Goal: Transaction & Acquisition: Purchase product/service

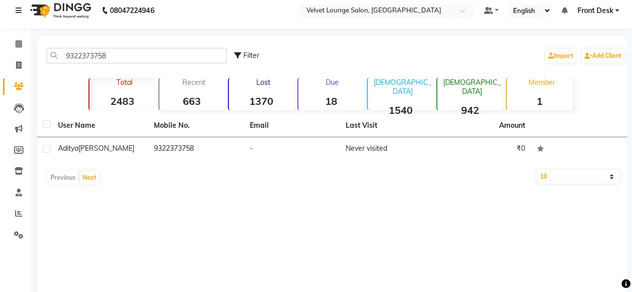
drag, startPoint x: 143, startPoint y: 46, endPoint x: 144, endPoint y: 51, distance: 5.7
click at [144, 51] on div "9322373758 Filter Import Add Client" at bounding box center [332, 55] width 586 height 31
click at [144, 51] on input "9322373758" at bounding box center [136, 55] width 180 height 15
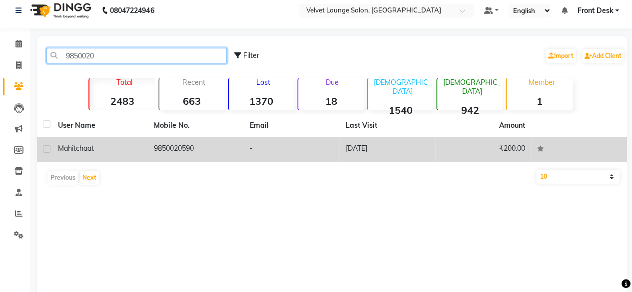
type input "9850020"
click at [392, 157] on td "[DATE]" at bounding box center [387, 149] width 96 height 24
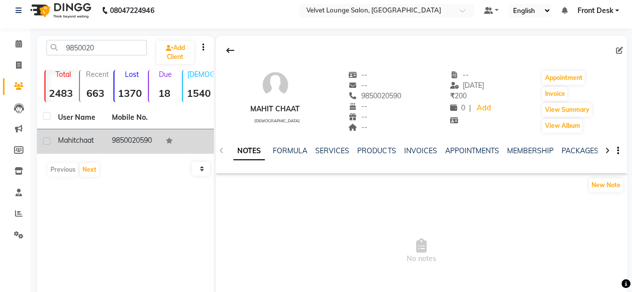
click at [343, 144] on div "NOTES FORMULA SERVICES PRODUCTS INVOICES APPOINTMENTS MEMBERSHIP PACKAGES VOUCH…" at bounding box center [421, 151] width 411 height 34
click at [340, 149] on link "SERVICES" at bounding box center [332, 150] width 34 height 9
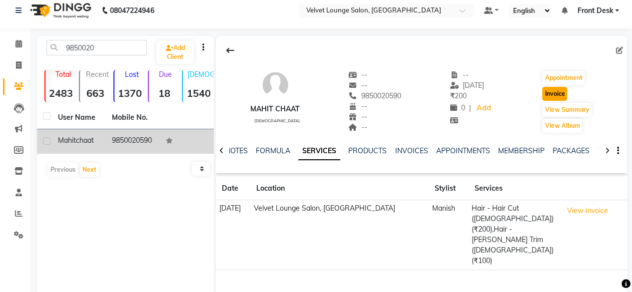
click at [554, 94] on button "Invoice" at bounding box center [554, 94] width 25 height 14
select select "5962"
select select "service"
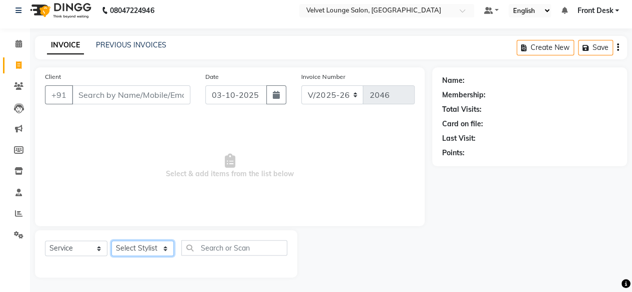
click at [139, 248] on select "Select Stylist" at bounding box center [142, 248] width 62 height 15
type input "9850020590"
click at [139, 248] on select "Select Stylist [PERSON_NAME] [PERSON_NAME] [PERSON_NAME] Front Desk Jaya jyoti …" at bounding box center [142, 248] width 62 height 15
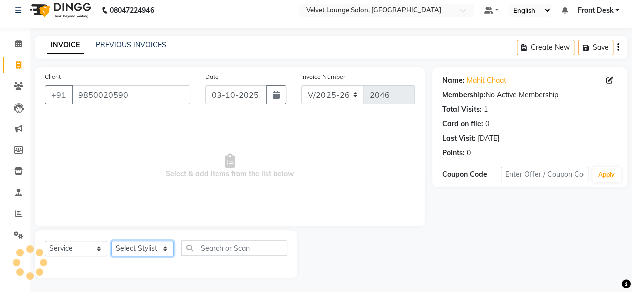
click at [139, 248] on select "Select Stylist [PERSON_NAME] [PERSON_NAME] [PERSON_NAME] Front Desk Jaya jyoti …" at bounding box center [142, 248] width 62 height 15
select select "42846"
click at [111, 241] on select "Select Stylist [PERSON_NAME] [PERSON_NAME] [PERSON_NAME] Front Desk Jaya jyoti …" at bounding box center [142, 248] width 62 height 15
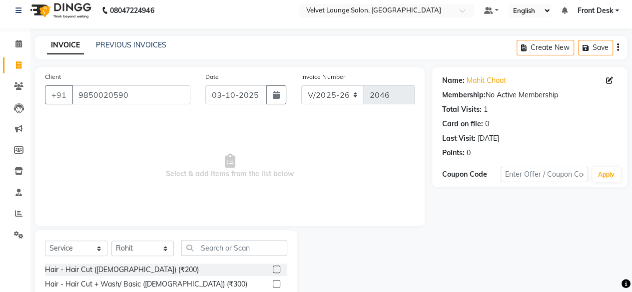
click at [273, 269] on label at bounding box center [276, 269] width 7 height 7
click at [273, 269] on input "checkbox" at bounding box center [276, 270] width 6 height 6
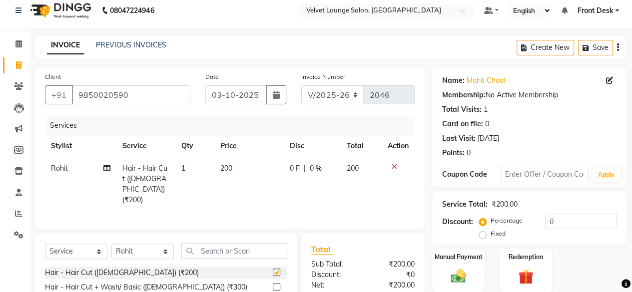
checkbox input "false"
click at [289, 170] on td "0 F | 0 %" at bounding box center [312, 184] width 57 height 54
select select "42846"
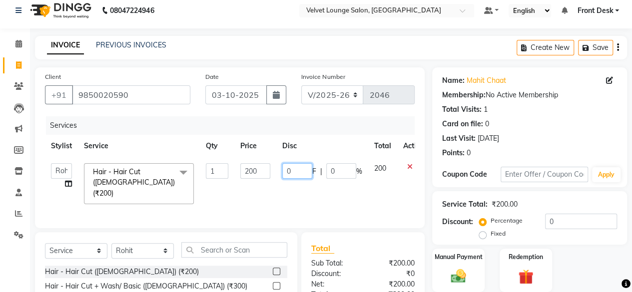
click at [285, 172] on input "0" at bounding box center [297, 170] width 30 height 15
type input "50"
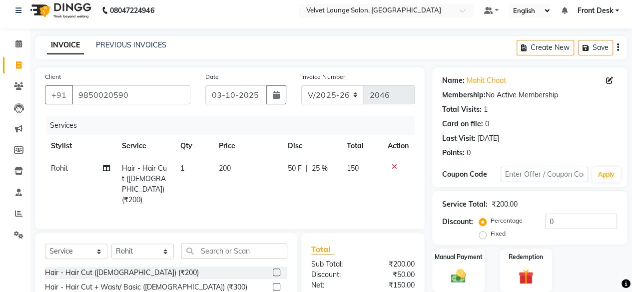
click at [434, 231] on div "Service Total: ₹200.00 Discount: Percentage Fixed 0" at bounding box center [529, 217] width 195 height 53
click at [456, 260] on label "Manual Payment" at bounding box center [459, 256] width 50 height 9
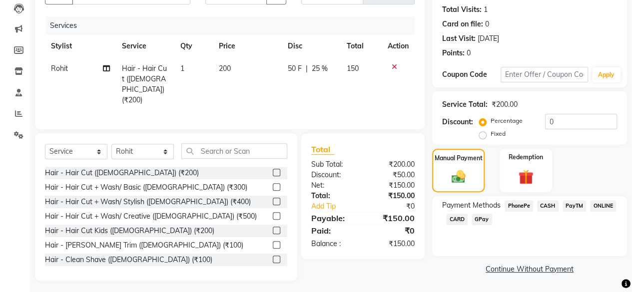
click at [552, 203] on span "CASH" at bounding box center [547, 205] width 21 height 11
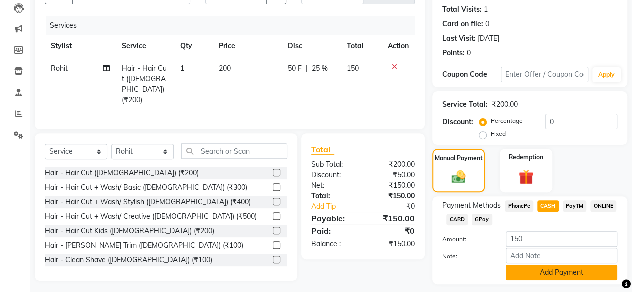
click at [528, 271] on button "Add Payment" at bounding box center [561, 272] width 111 height 15
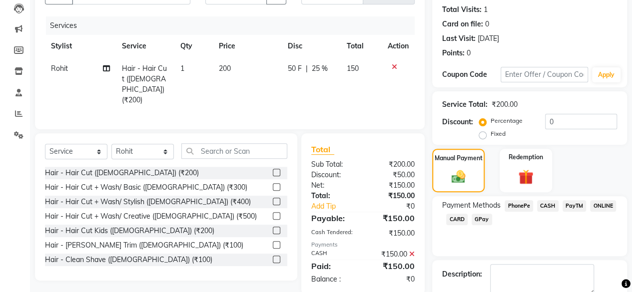
scroll to position [162, 0]
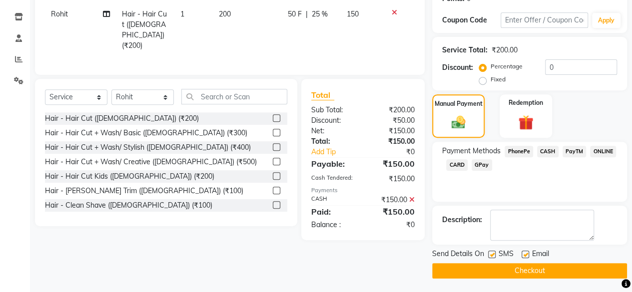
click at [599, 277] on main "INVOICE PREVIOUS INVOICES Create New Save Client [PHONE_NUMBER] Date [DATE] Inv…" at bounding box center [331, 88] width 602 height 412
click at [593, 271] on button "Checkout" at bounding box center [529, 270] width 195 height 15
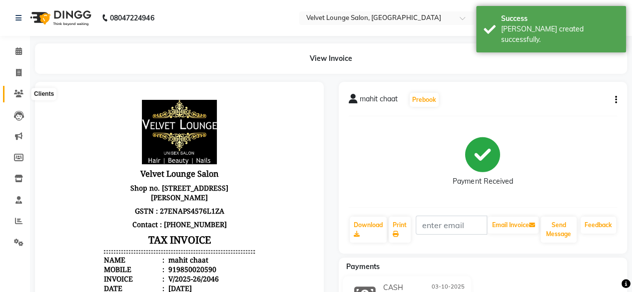
click at [22, 95] on icon at bounding box center [18, 93] width 9 height 7
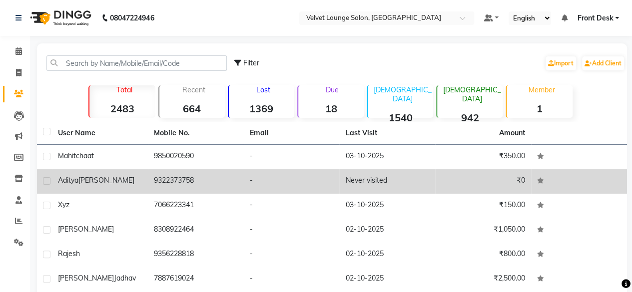
click at [401, 180] on td "Never visited" at bounding box center [387, 181] width 96 height 24
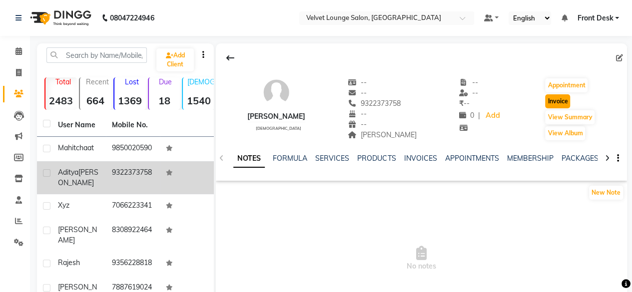
click at [567, 102] on button "Invoice" at bounding box center [557, 101] width 25 height 14
select select "5962"
select select "service"
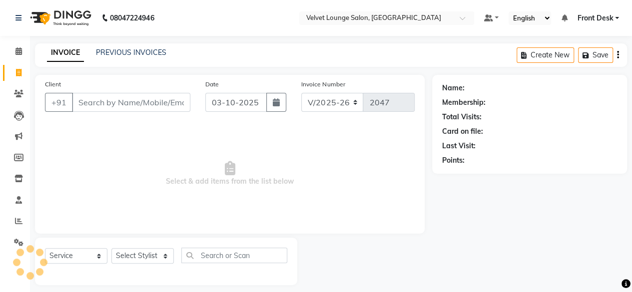
scroll to position [7, 0]
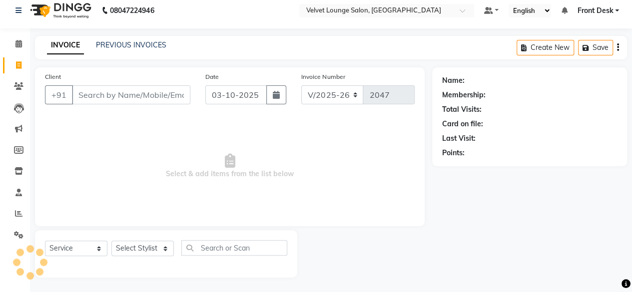
type input "9322373758"
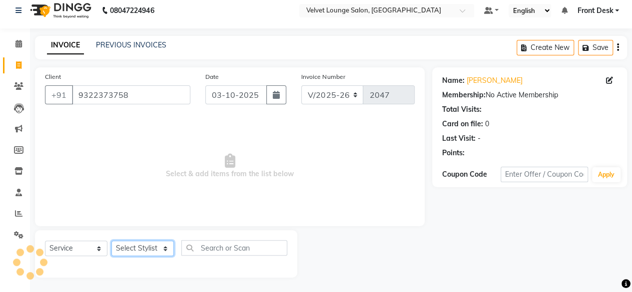
click at [140, 244] on select "Select Stylist [PERSON_NAME] [PERSON_NAME] [PERSON_NAME] Front Desk Jaya jyoti …" at bounding box center [142, 248] width 62 height 15
select select "42846"
click at [111, 241] on select "Select Stylist [PERSON_NAME] [PERSON_NAME] [PERSON_NAME] Front Desk Jaya jyoti …" at bounding box center [142, 248] width 62 height 15
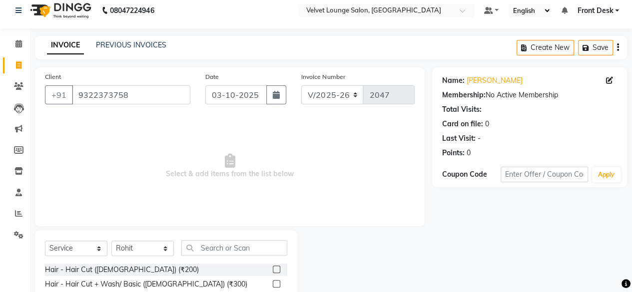
click at [273, 267] on label at bounding box center [276, 269] width 7 height 7
click at [273, 267] on input "checkbox" at bounding box center [276, 270] width 6 height 6
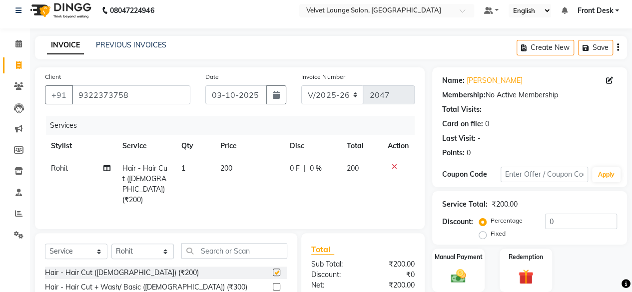
checkbox input "false"
click at [287, 172] on td "0 F | 0 %" at bounding box center [312, 184] width 57 height 54
select select "42846"
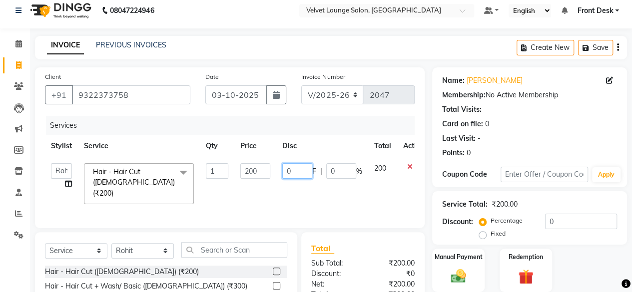
click at [289, 169] on input "0" at bounding box center [297, 170] width 30 height 15
click at [287, 172] on input "0" at bounding box center [297, 170] width 30 height 15
type input "50"
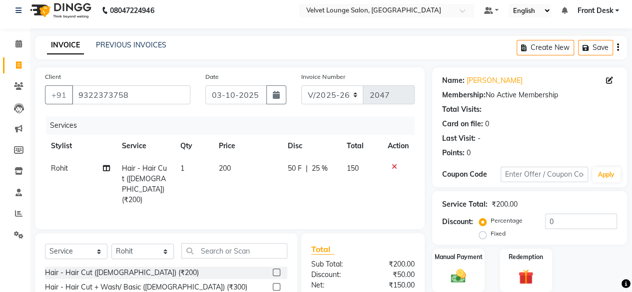
click at [435, 230] on div "Service Total: ₹200.00 Discount: Percentage Fixed 0" at bounding box center [529, 217] width 195 height 53
click at [454, 262] on div "Manual Payment" at bounding box center [458, 270] width 54 height 45
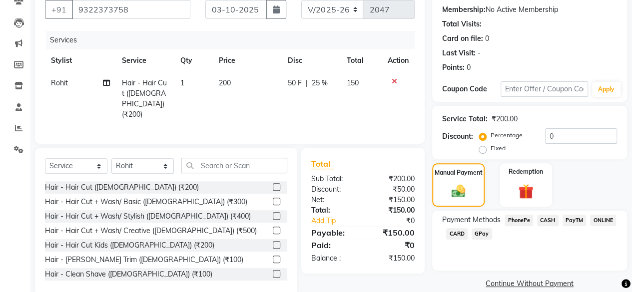
scroll to position [107, 0]
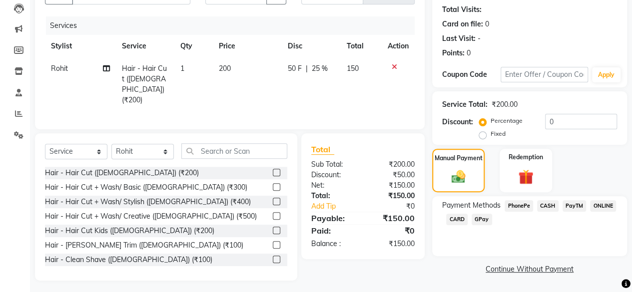
click at [545, 203] on span "CASH" at bounding box center [547, 205] width 21 height 11
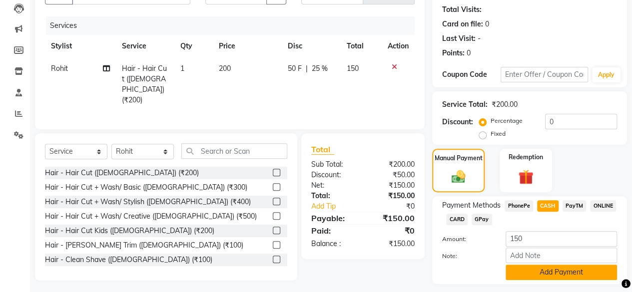
click at [556, 270] on button "Add Payment" at bounding box center [561, 272] width 111 height 15
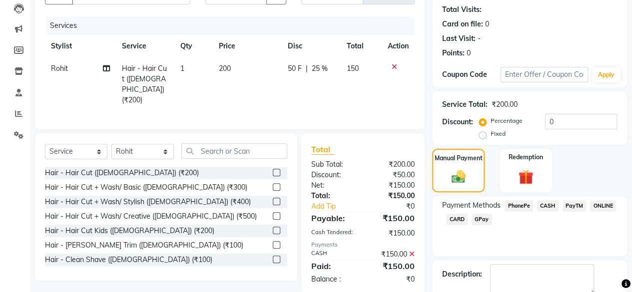
drag, startPoint x: 631, startPoint y: 264, endPoint x: 638, endPoint y: 268, distance: 8.1
click at [631, 185] on html "08047224946 Select Location × Velvet Lounge Salon, Shiv Mandir Road Default Pan…" at bounding box center [316, 39] width 632 height 292
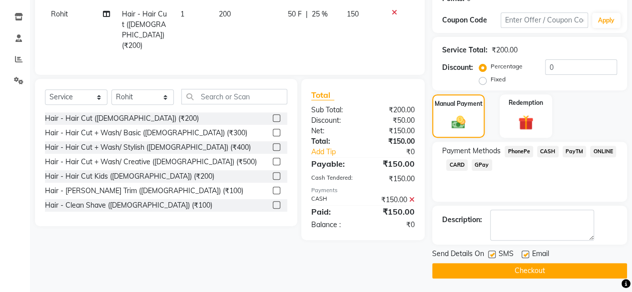
click at [600, 265] on button "Checkout" at bounding box center [529, 270] width 195 height 15
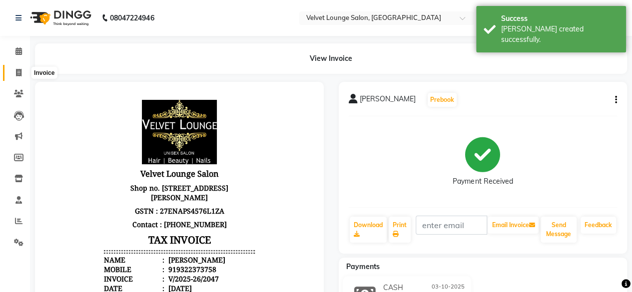
click at [24, 72] on span at bounding box center [18, 72] width 17 height 11
select select "service"
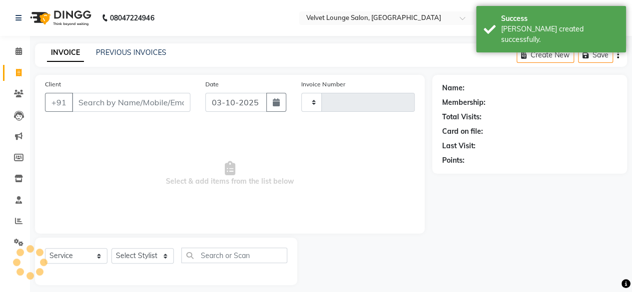
type input "2048"
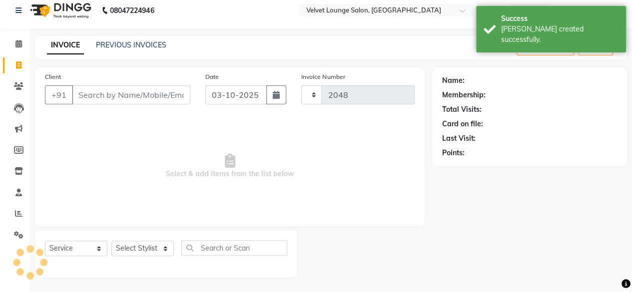
select select "5962"
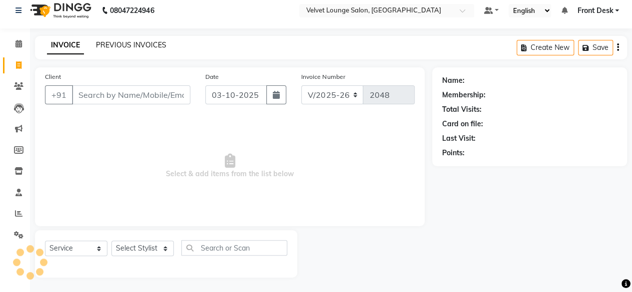
click at [155, 42] on link "PREVIOUS INVOICES" at bounding box center [131, 44] width 70 height 9
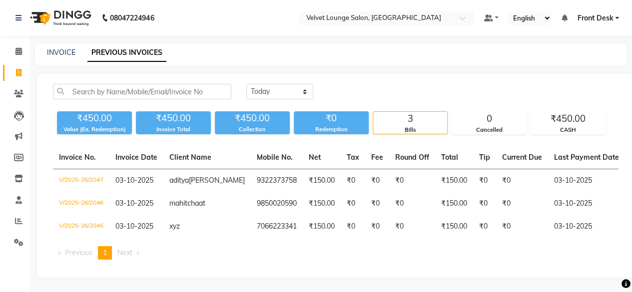
click at [402, 79] on div "[DATE] [DATE] Custom Range ₹450.00 Value (Ex. Redemption) ₹450.00 Invoice Total…" at bounding box center [335, 176] width 597 height 204
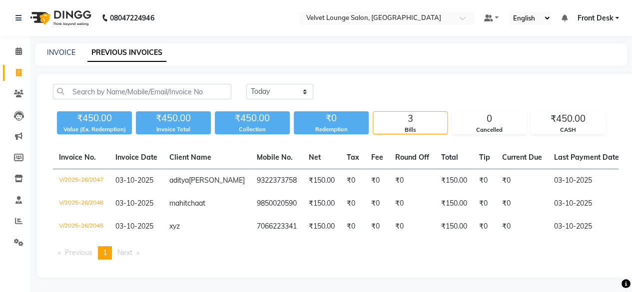
drag, startPoint x: 402, startPoint y: 79, endPoint x: 375, endPoint y: 77, distance: 27.5
click at [375, 77] on div "[DATE] [DATE] Custom Range ₹450.00 Value (Ex. Redemption) ₹450.00 Invoice Total…" at bounding box center [335, 176] width 597 height 204
drag, startPoint x: 390, startPoint y: 73, endPoint x: 289, endPoint y: 50, distance: 103.5
click at [289, 50] on main "INVOICE PREVIOUS INVOICES [DATE] [DATE] Custom Range ₹450.00 Value (Ex. Redempt…" at bounding box center [331, 167] width 602 height 249
click at [289, 49] on div "INVOICE PREVIOUS INVOICES" at bounding box center [325, 52] width 580 height 10
